Goal: Find specific page/section: Find specific page/section

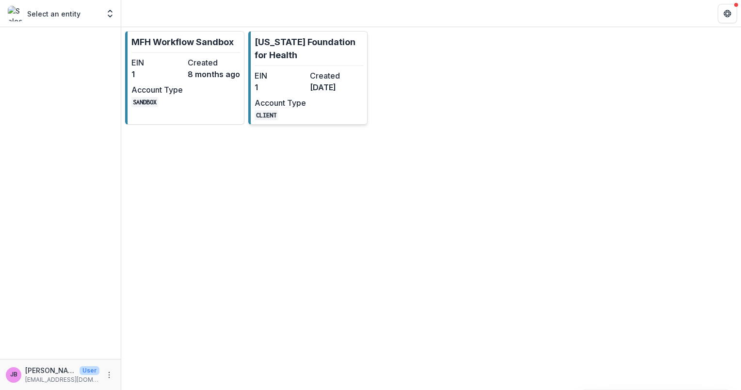
click at [314, 74] on dt "Created" at bounding box center [335, 76] width 51 height 12
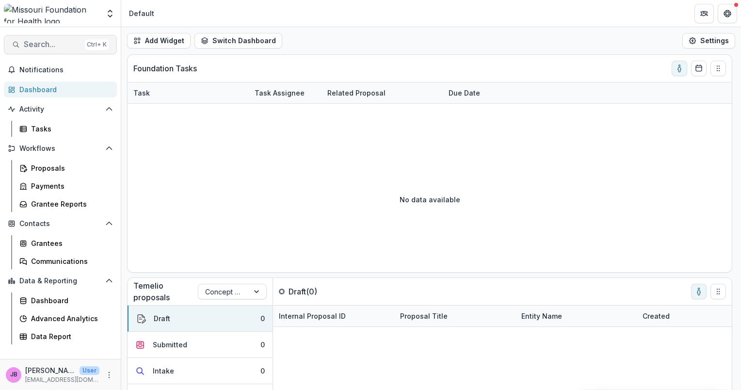
click at [51, 45] on span "Search..." at bounding box center [52, 44] width 57 height 9
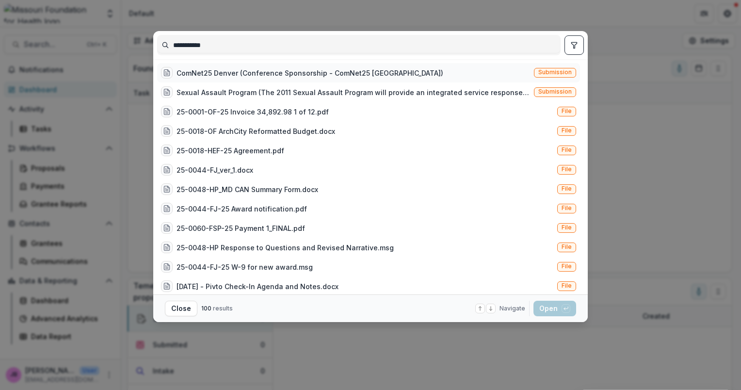
type input "**********"
click at [305, 72] on div "ComNet25 Denver (Conference Sponsorship - ComNet25 [GEOGRAPHIC_DATA])" at bounding box center [309, 73] width 267 height 10
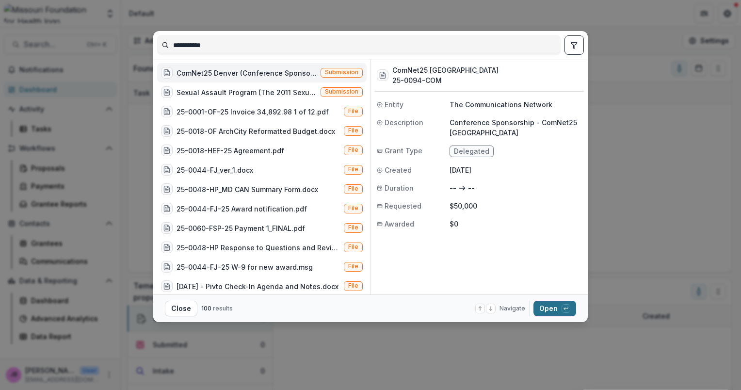
click at [558, 309] on button "Open with enter key" at bounding box center [554, 309] width 43 height 16
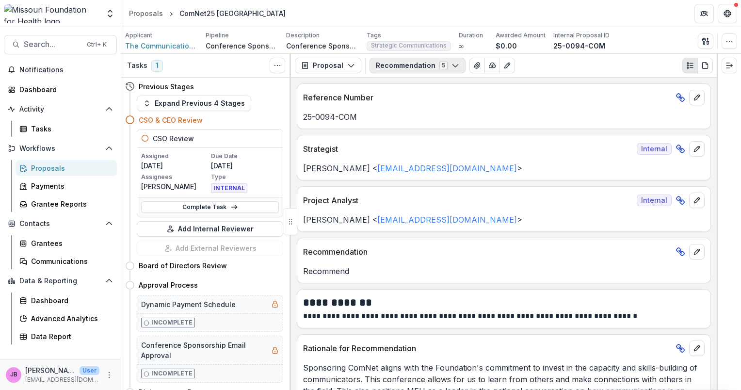
click at [451, 64] on icon "button" at bounding box center [455, 66] width 8 height 8
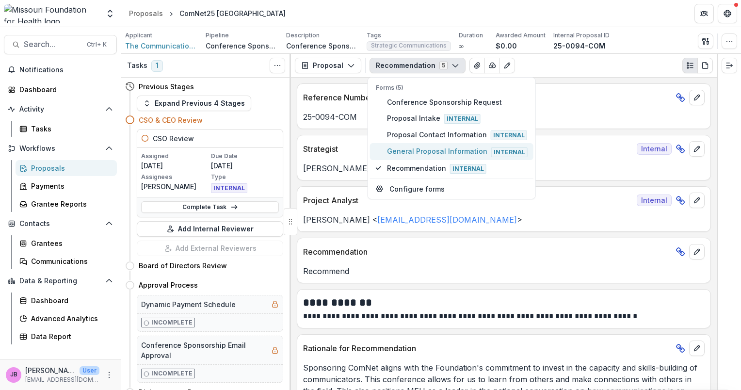
click at [448, 149] on span "General Proposal Information Internal" at bounding box center [457, 151] width 141 height 11
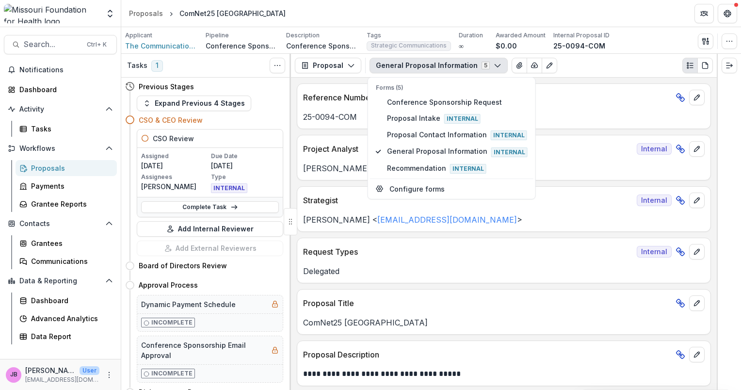
click at [588, 11] on header "Proposals ComNet25 [GEOGRAPHIC_DATA]" at bounding box center [431, 13] width 620 height 27
